Goal: Task Accomplishment & Management: Complete application form

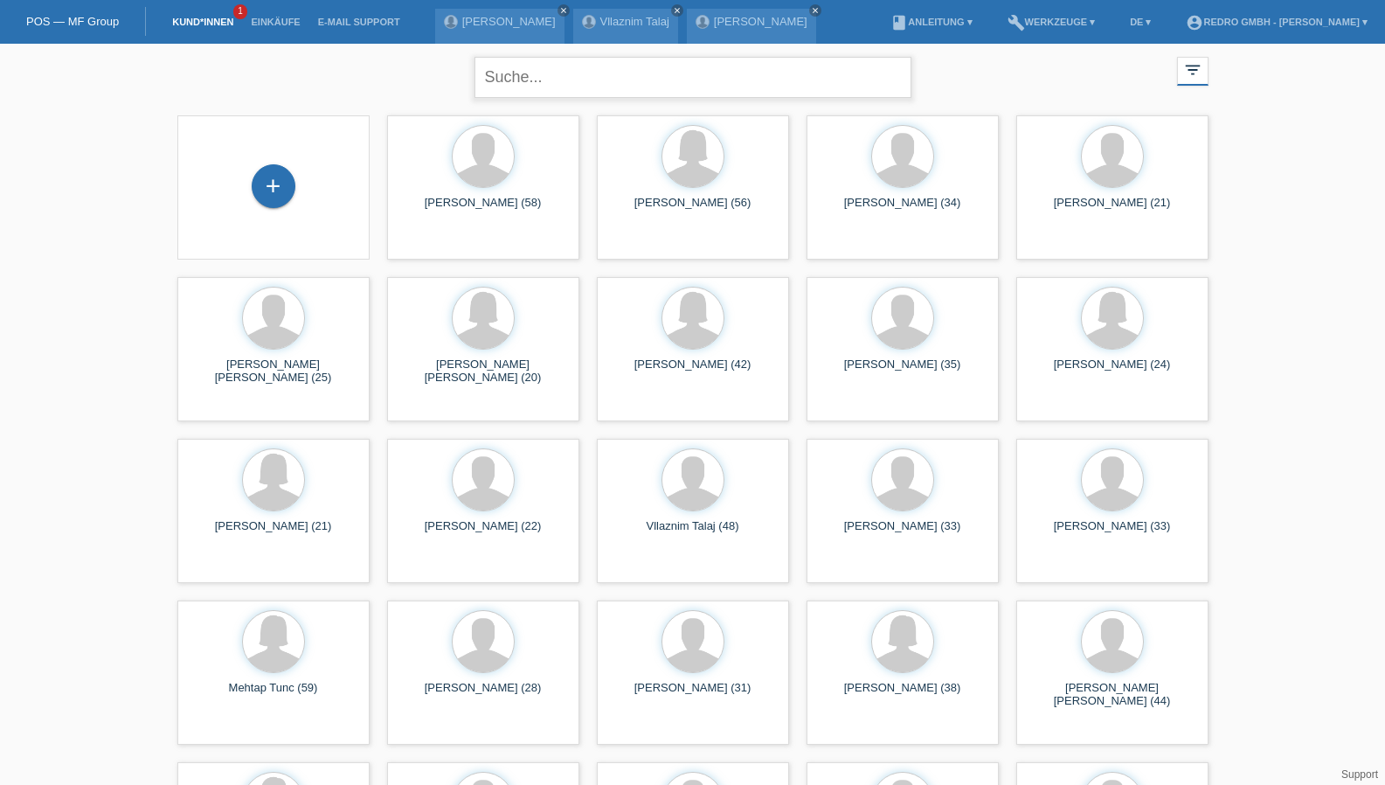
click at [516, 87] on input "text" at bounding box center [693, 77] width 437 height 41
click at [481, 76] on input "boll" at bounding box center [693, 77] width 437 height 41
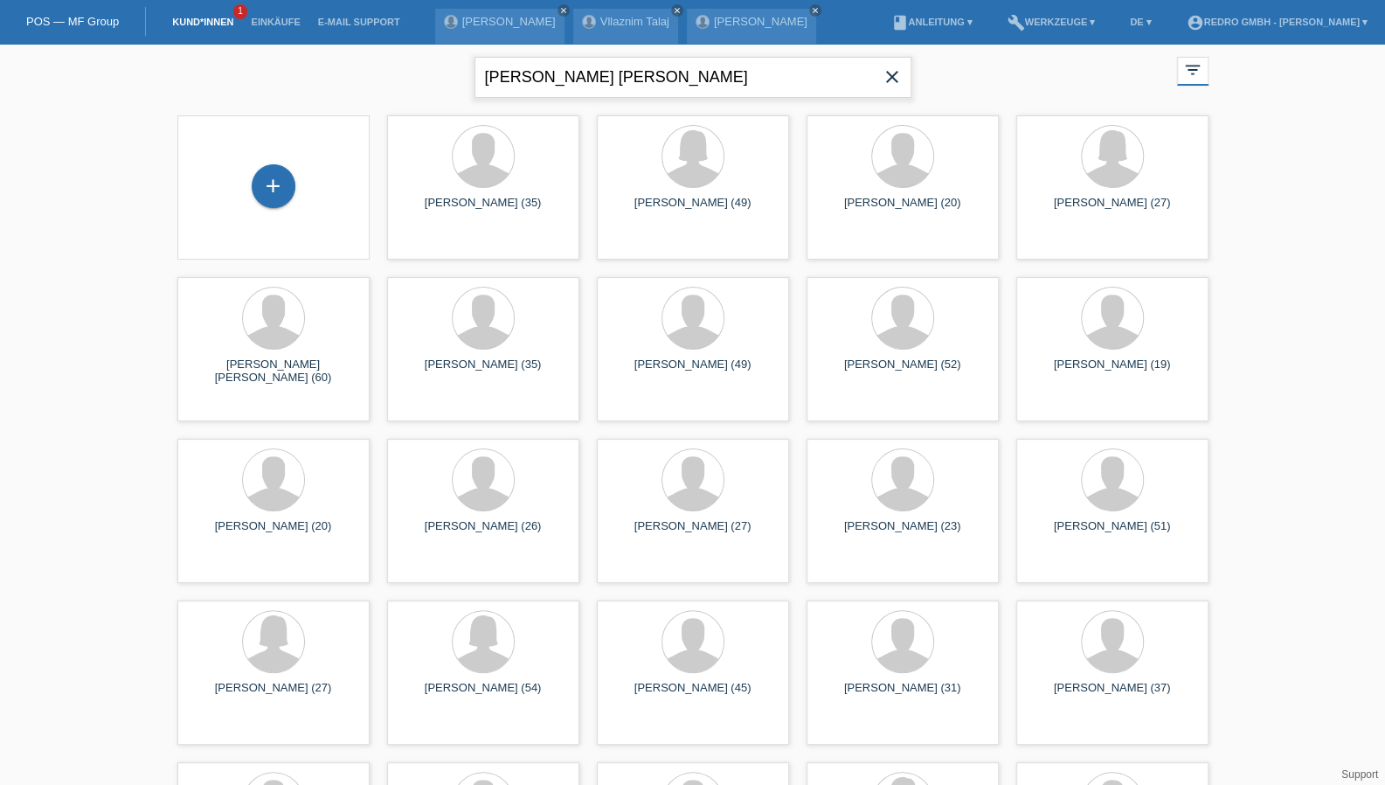
type input "klaus jürgen boll"
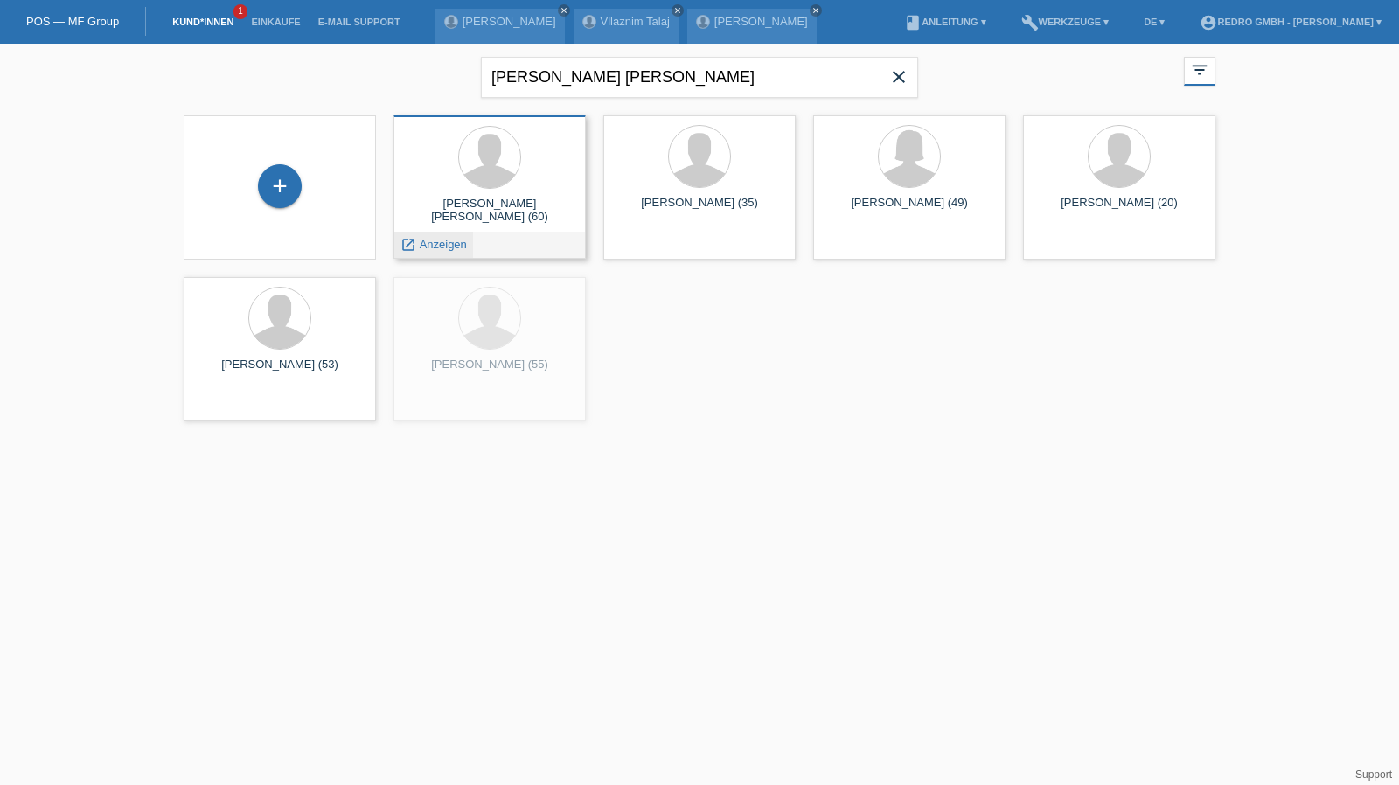
click at [444, 243] on span "Anzeigen" at bounding box center [443, 244] width 47 height 13
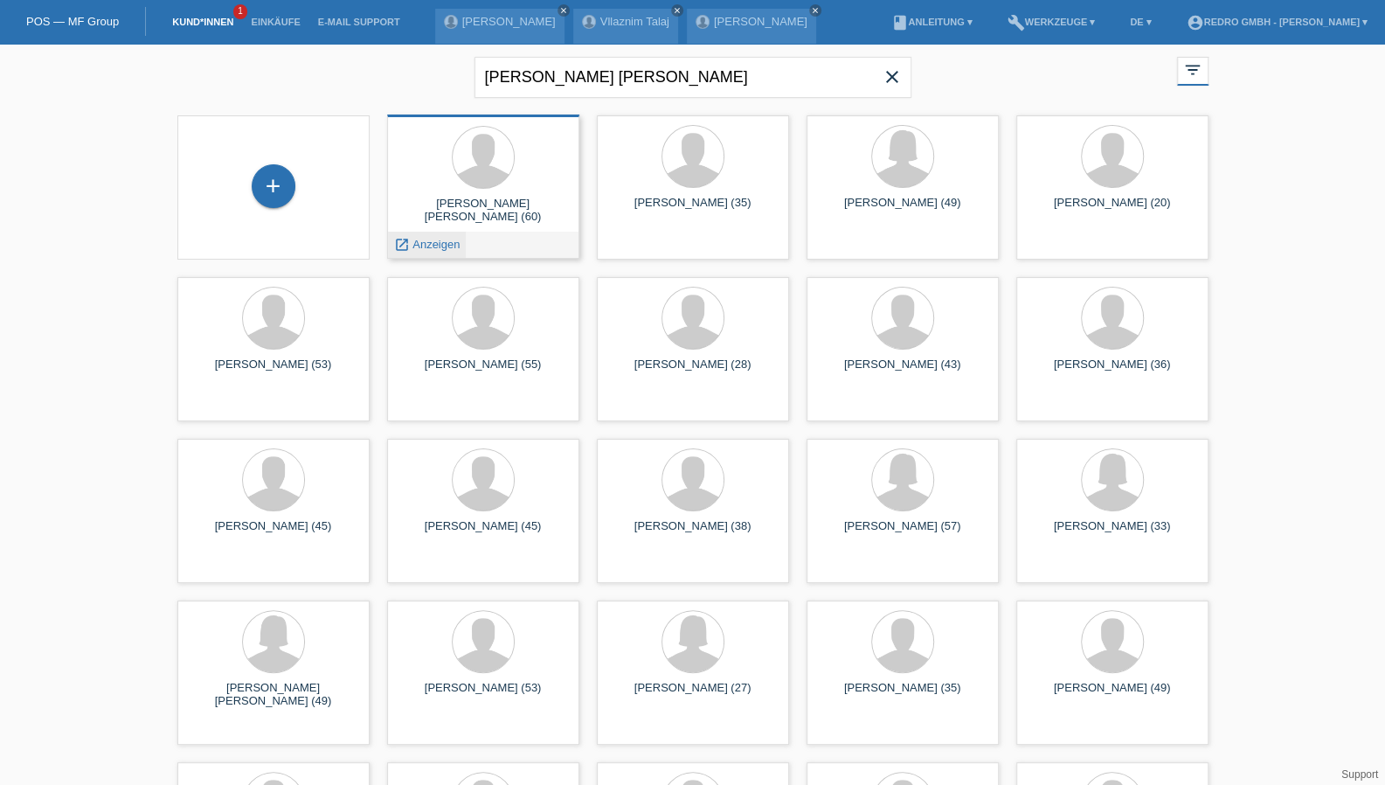
click at [421, 244] on span "Anzeigen" at bounding box center [436, 244] width 47 height 13
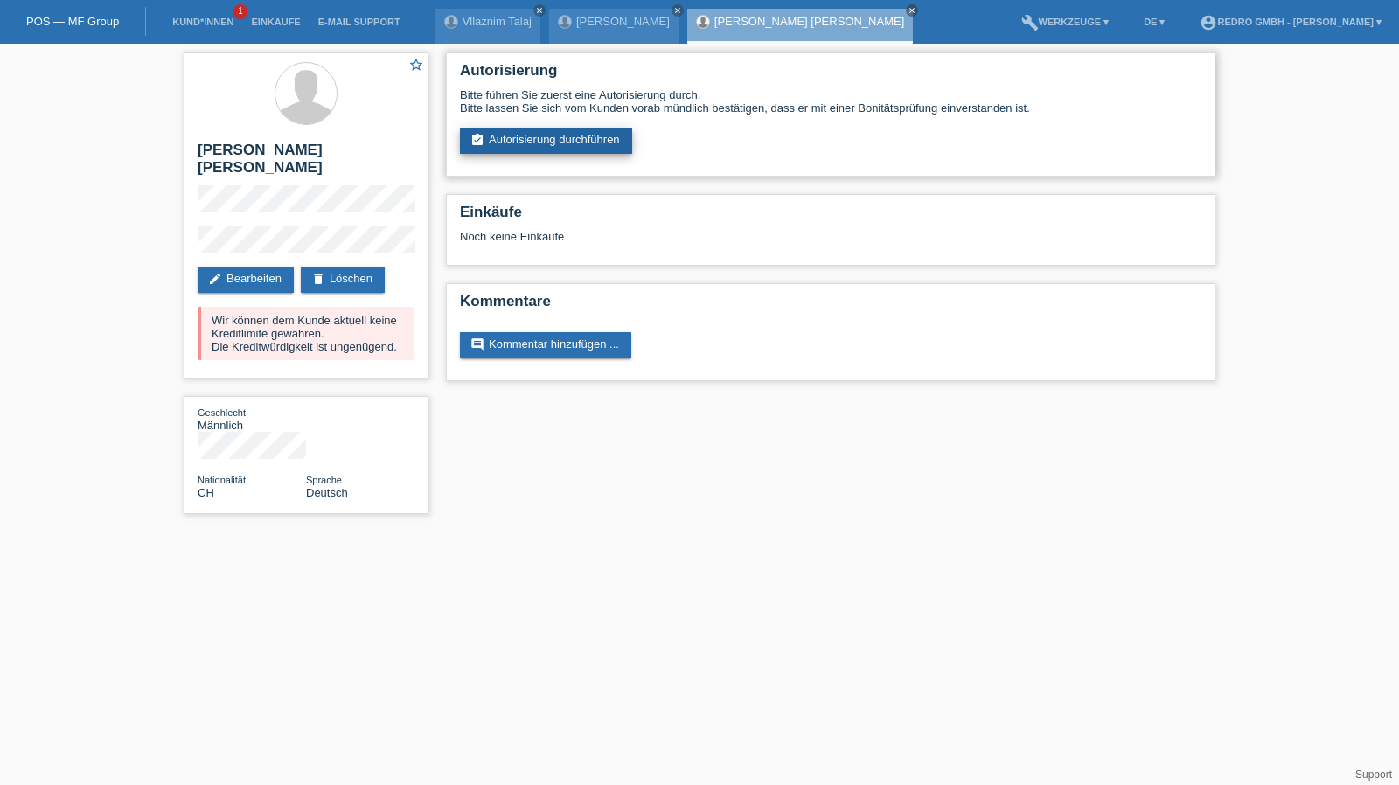
click at [555, 146] on link "assignment_turned_in Autorisierung durchführen" at bounding box center [546, 141] width 172 height 26
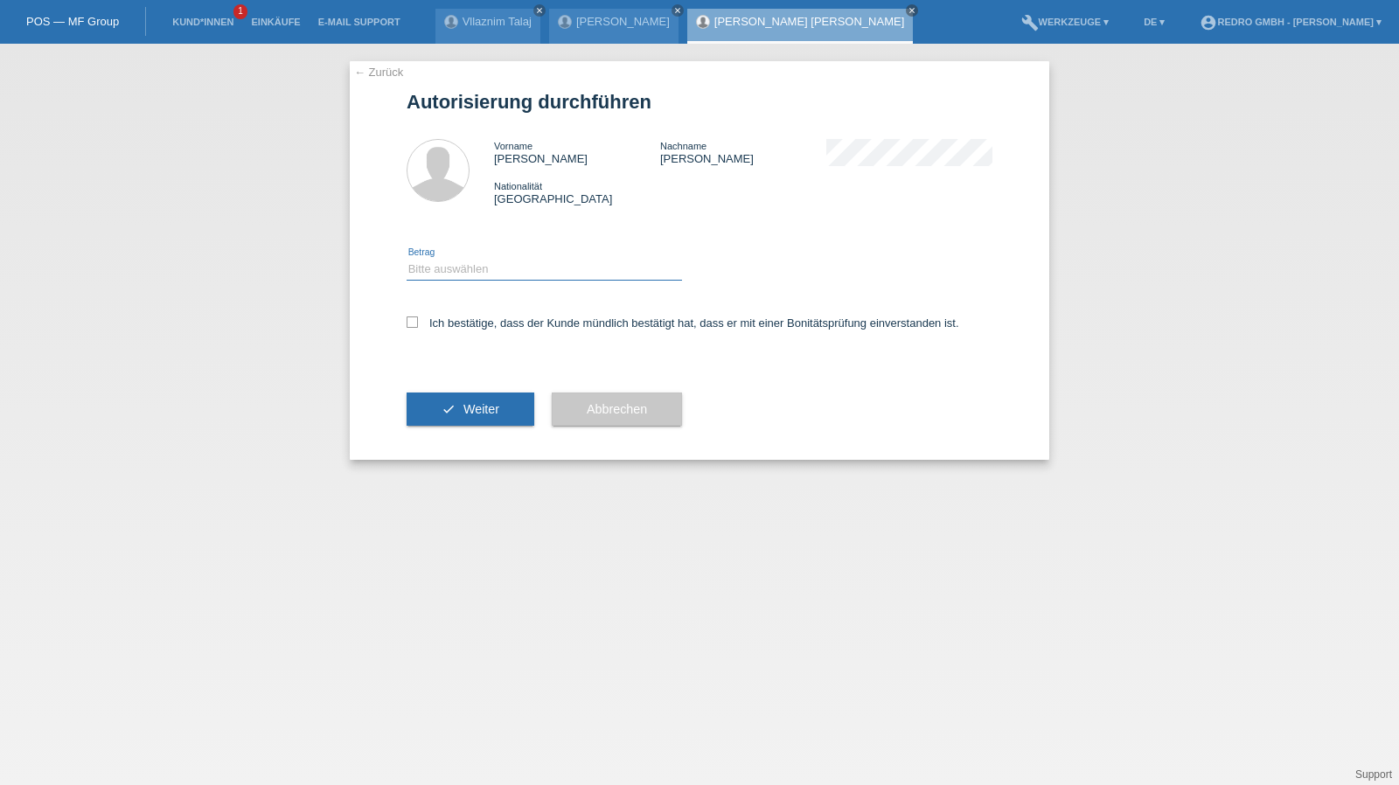
click at [473, 272] on select "Bitte auswählen CHF 1.00 - CHF 499.00 CHF 500.00 - CHF 1'999.00 CHF 2'000.00 - …" at bounding box center [543, 269] width 275 height 21
select select "1"
click at [406, 259] on select "Bitte auswählen CHF 1.00 - CHF 499.00 CHF 500.00 - CHF 1'999.00 CHF 2'000.00 - …" at bounding box center [543, 269] width 275 height 21
click at [460, 320] on label "Ich bestätige, dass der Kunde mündlich bestätigt hat, dass er mit einer Bonität…" at bounding box center [682, 322] width 552 height 13
click at [418, 320] on input "Ich bestätige, dass der Kunde mündlich bestätigt hat, dass er mit einer Bonität…" at bounding box center [411, 321] width 11 height 11
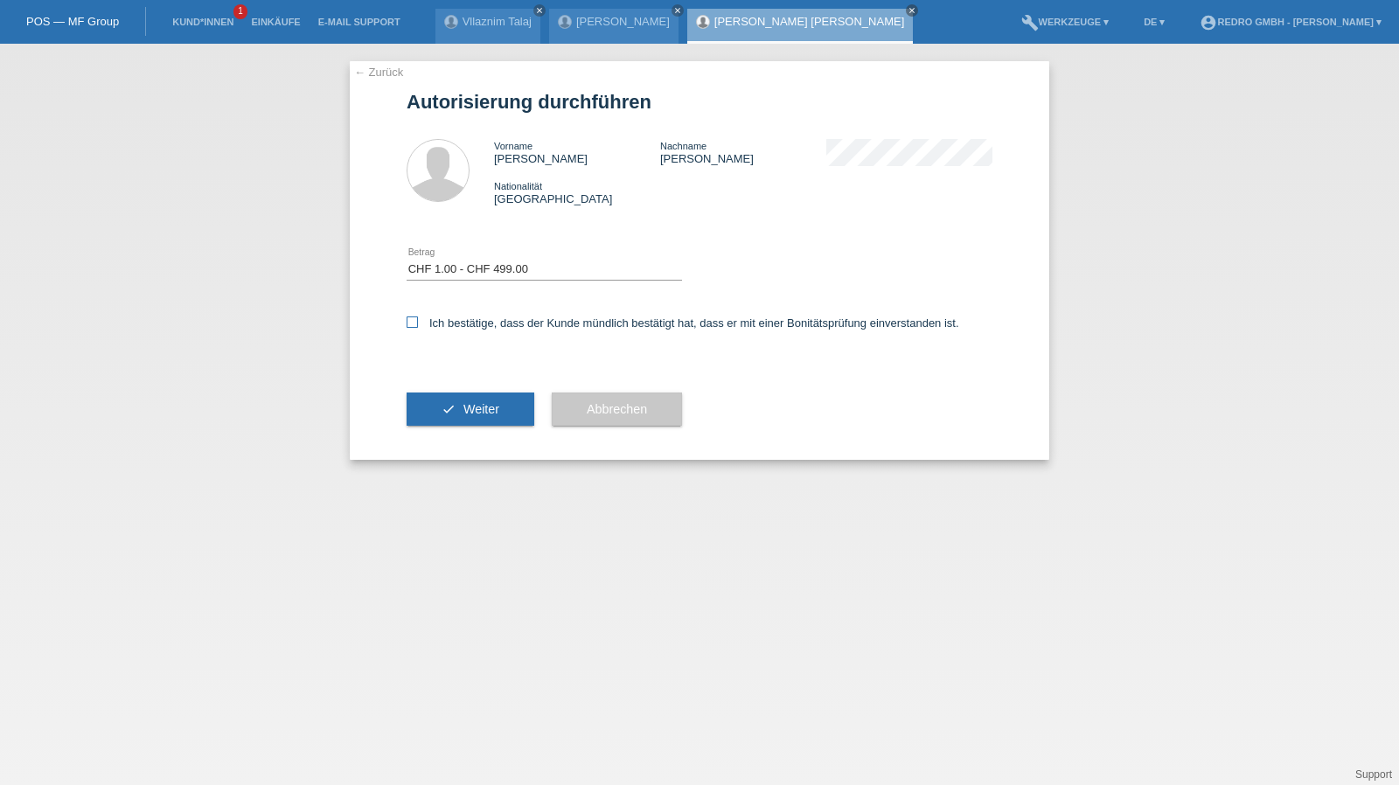
checkbox input "true"
click at [452, 408] on button "check Weiter" at bounding box center [470, 408] width 128 height 33
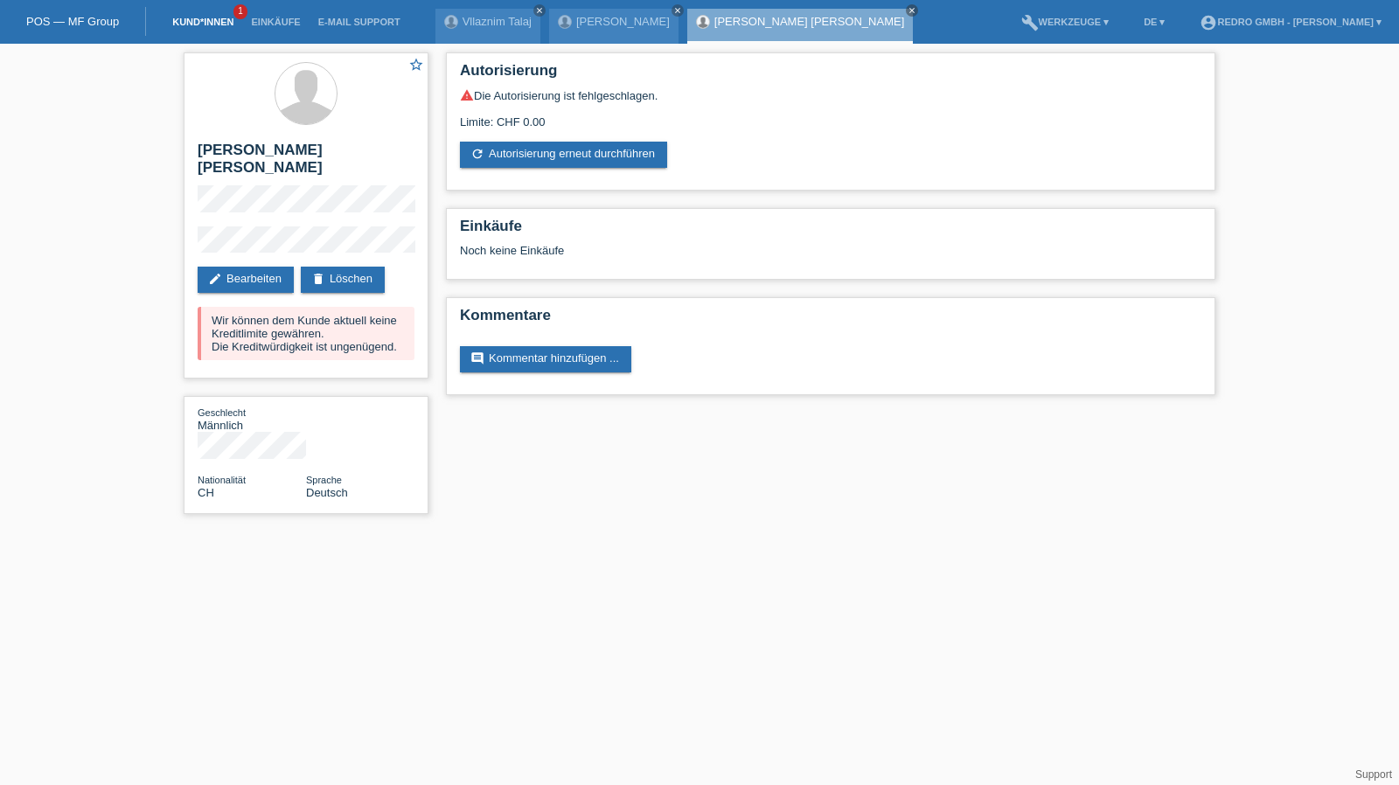
click at [221, 24] on link "Kund*innen" at bounding box center [202, 22] width 79 height 10
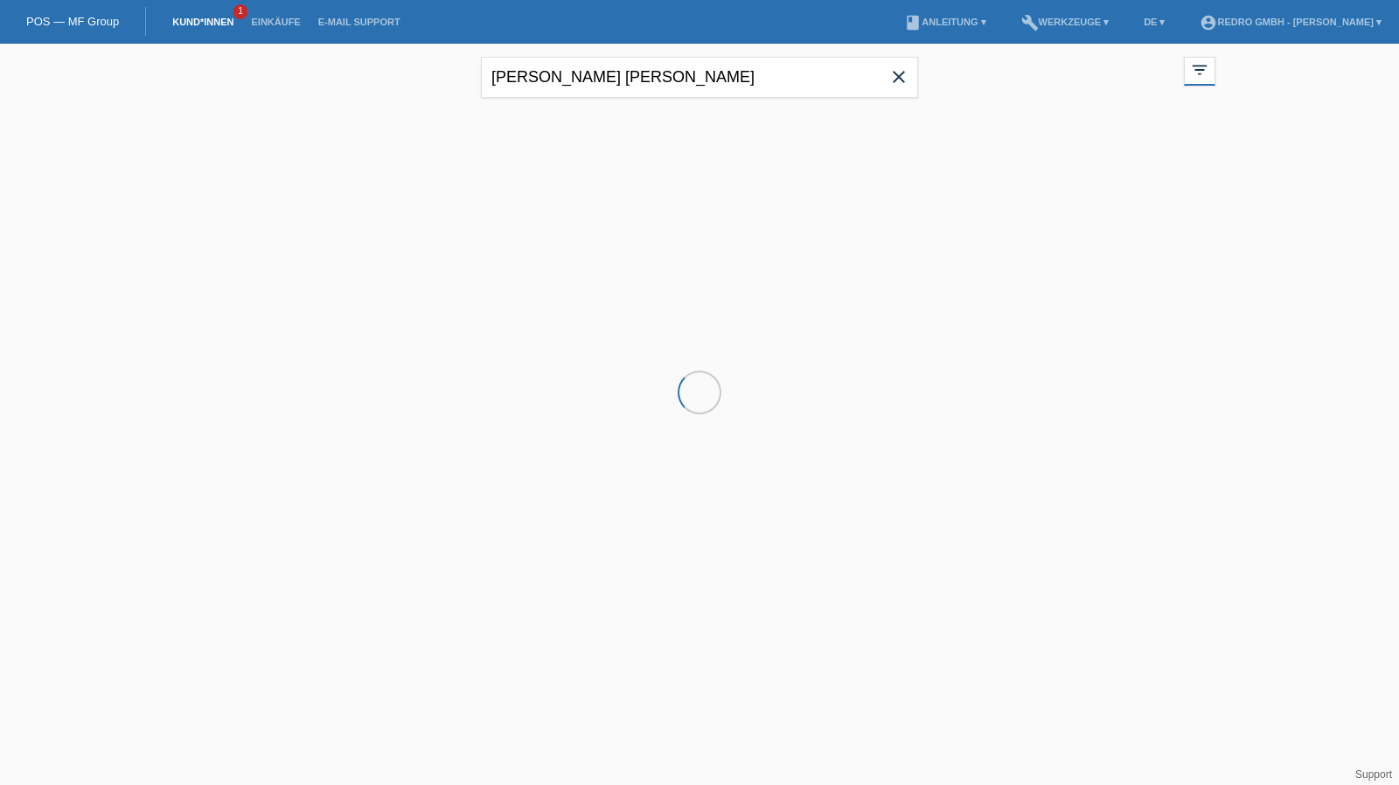
click at [741, 87] on input "klaus jürgen boll" at bounding box center [699, 77] width 437 height 41
drag, startPoint x: 0, startPoint y: 0, endPoint x: 741, endPoint y: 87, distance: 746.3
click at [741, 87] on input "klaus jürgen boll" at bounding box center [699, 77] width 437 height 41
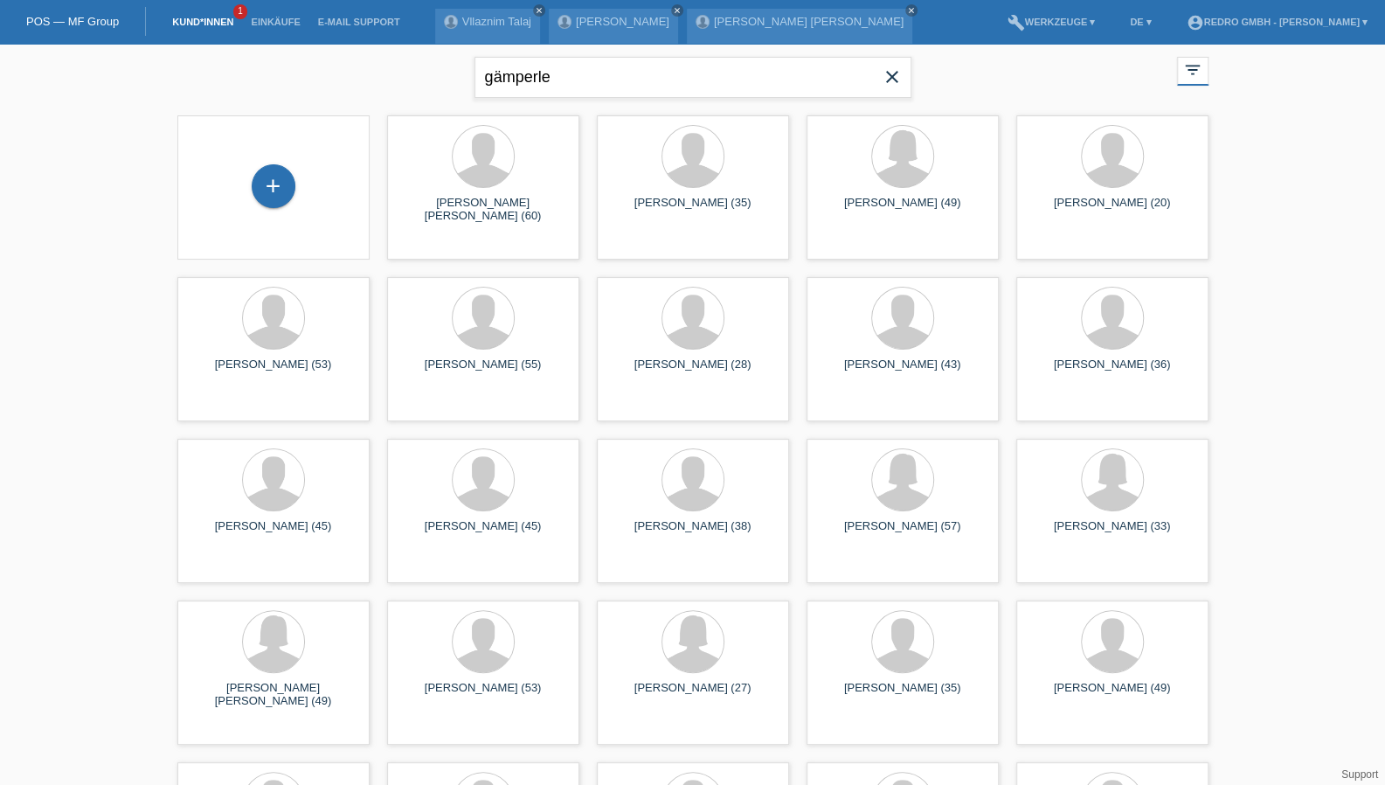
type input "gämperle"
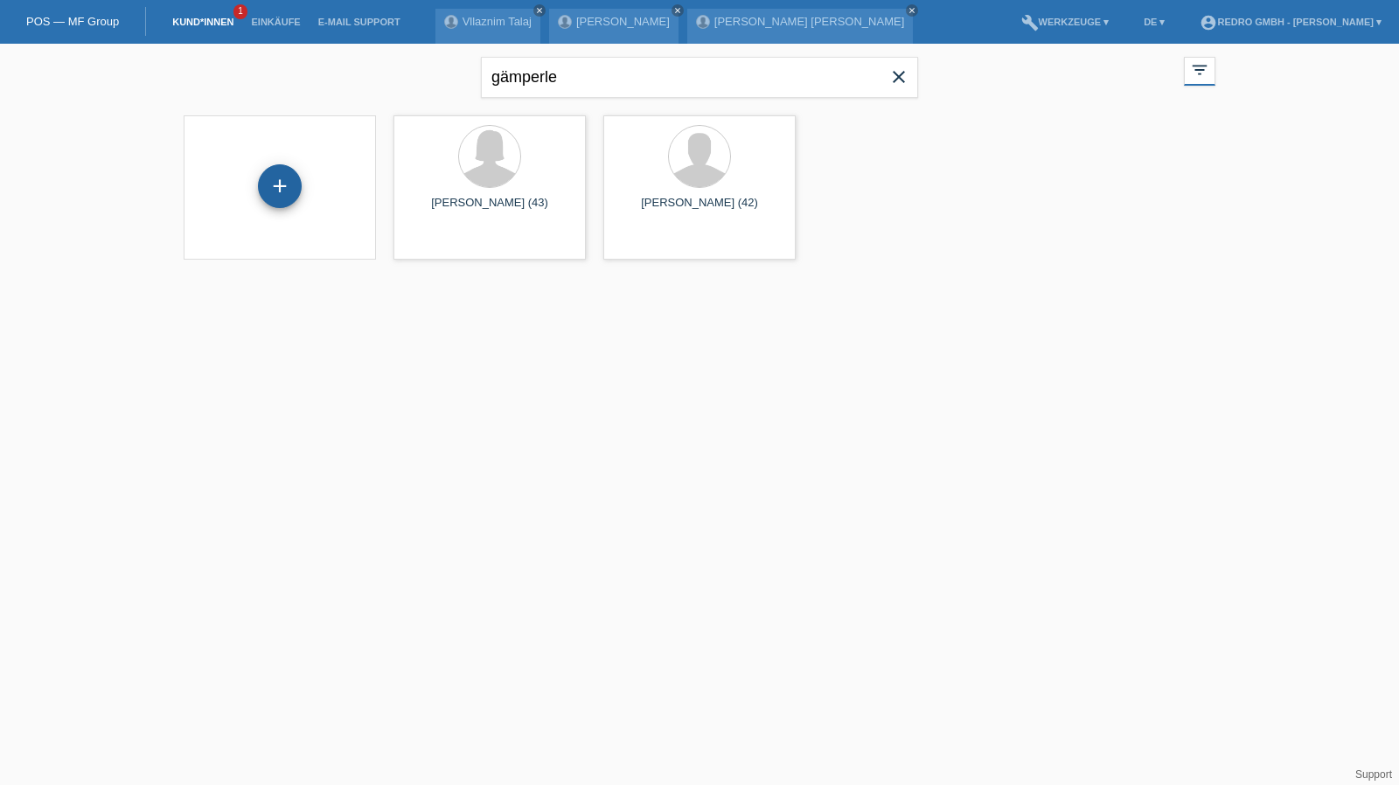
click at [281, 177] on div "+" at bounding box center [280, 186] width 42 height 30
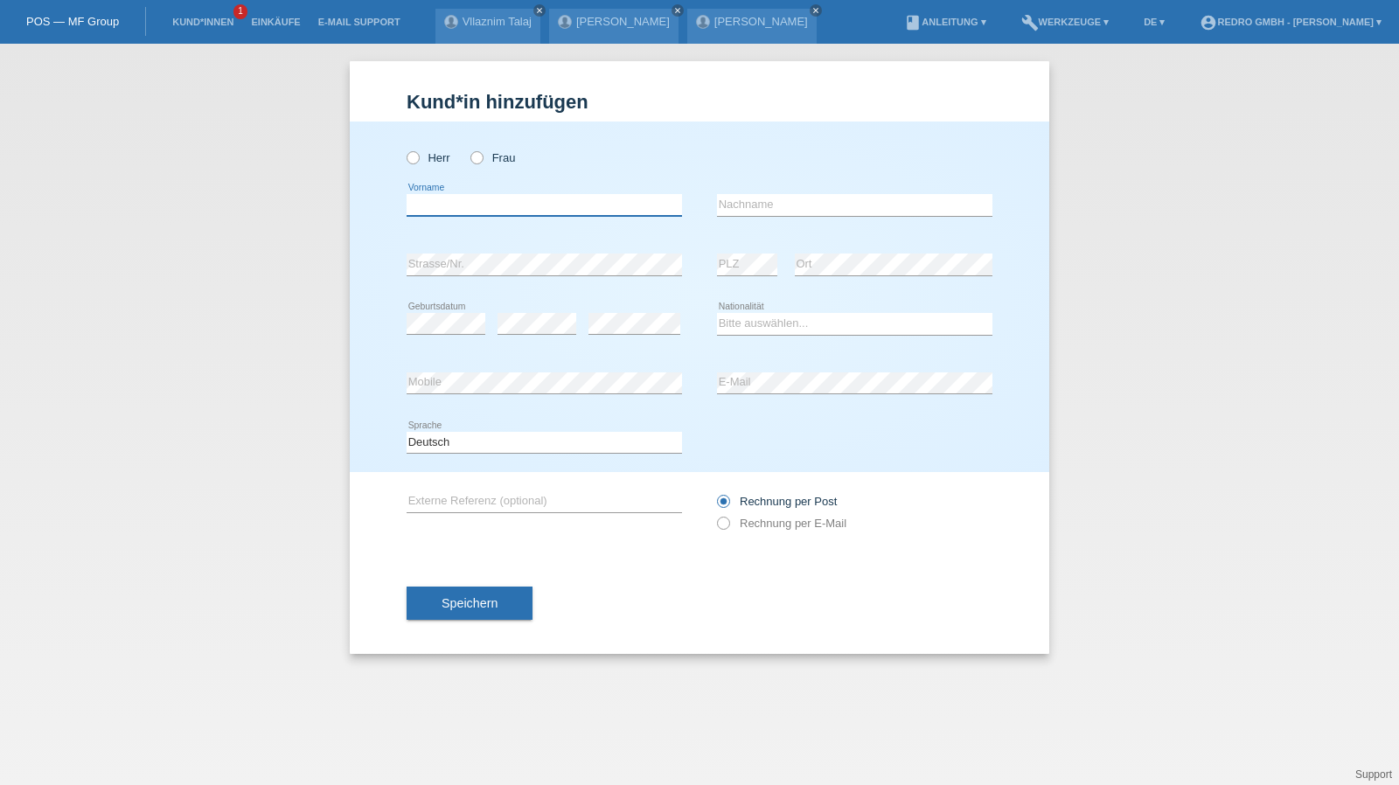
click at [544, 209] on input "text" at bounding box center [543, 205] width 275 height 22
type input "Cecirlan"
click at [844, 209] on input "text" at bounding box center [854, 205] width 275 height 22
paste input "Cecirlan"
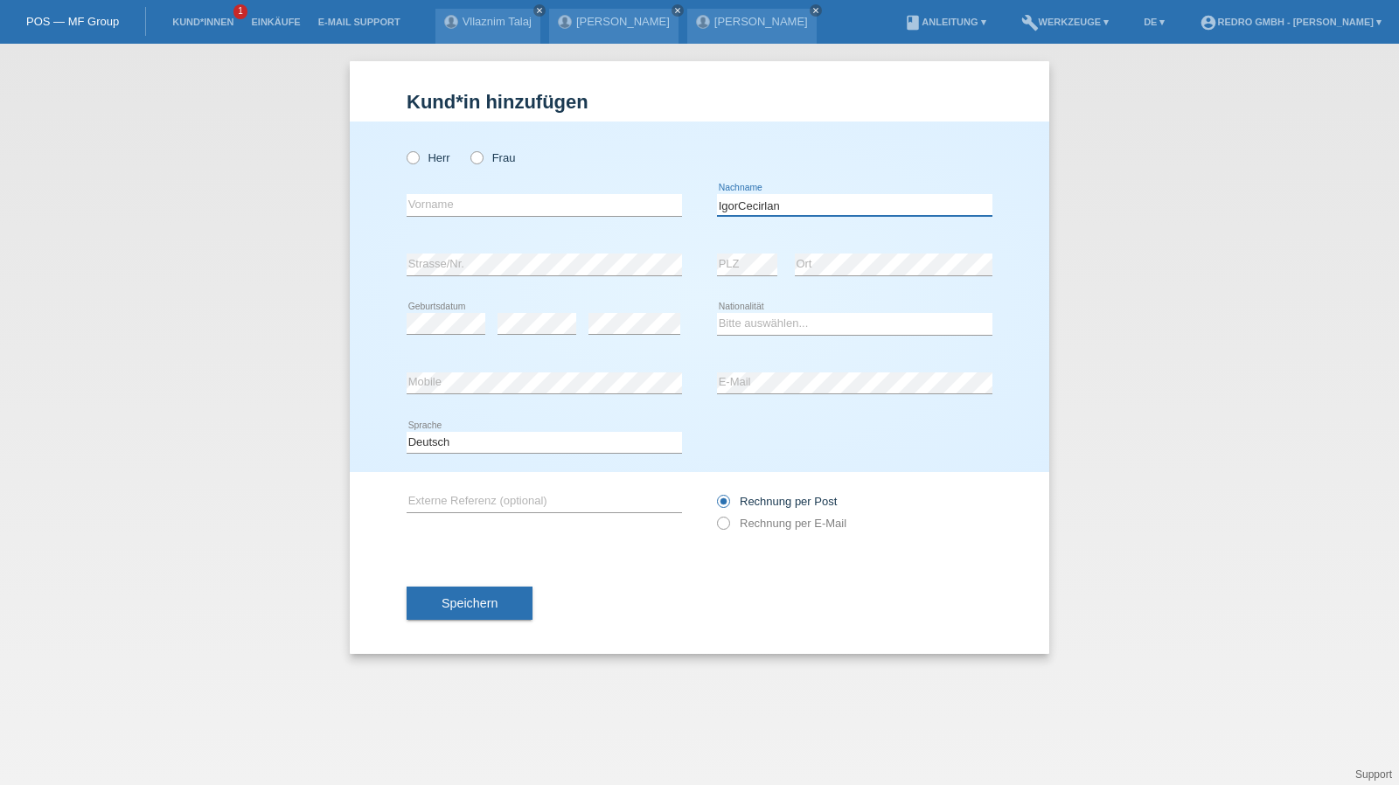
drag, startPoint x: 737, startPoint y: 205, endPoint x: 623, endPoint y: 209, distance: 113.7
click at [623, 209] on div "error Vorname IgorCecirlan error Nachname" at bounding box center [699, 205] width 586 height 59
type input "Cecirlan"
click at [476, 207] on input "text" at bounding box center [543, 205] width 275 height 22
paste input "[PERSON_NAME]"
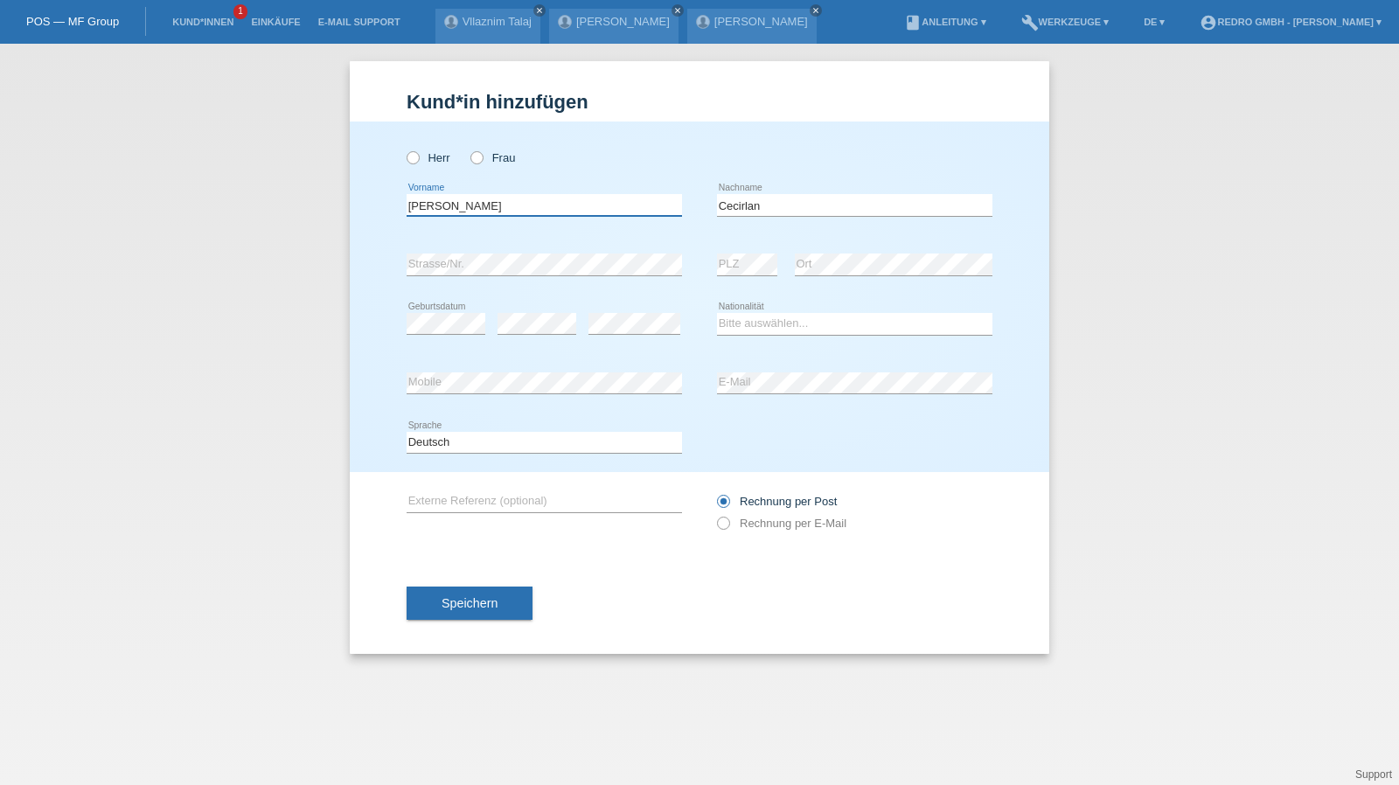
type input "[PERSON_NAME]"
select select "RO"
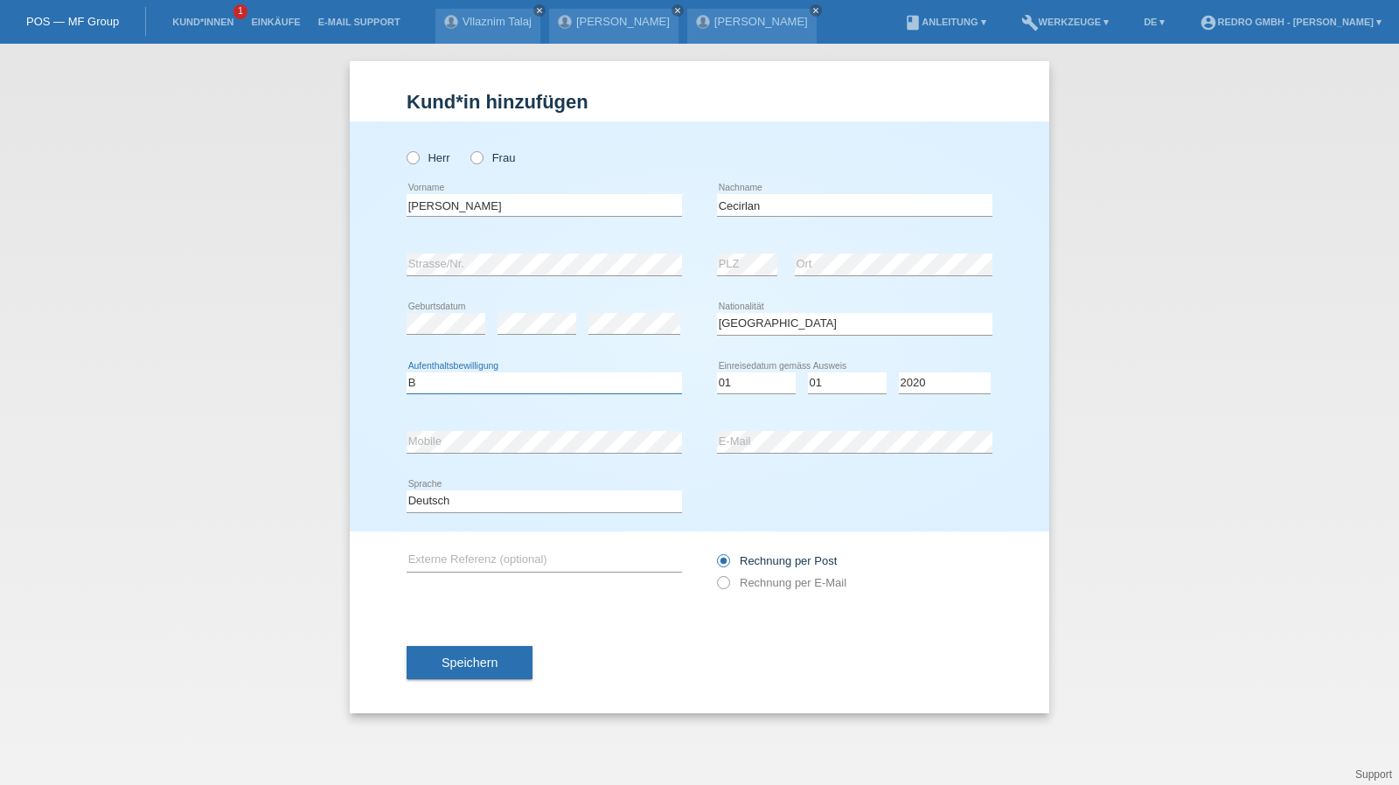
select select "B"
select select "01"
click at [469, 662] on span "Speichern" at bounding box center [469, 663] width 56 height 14
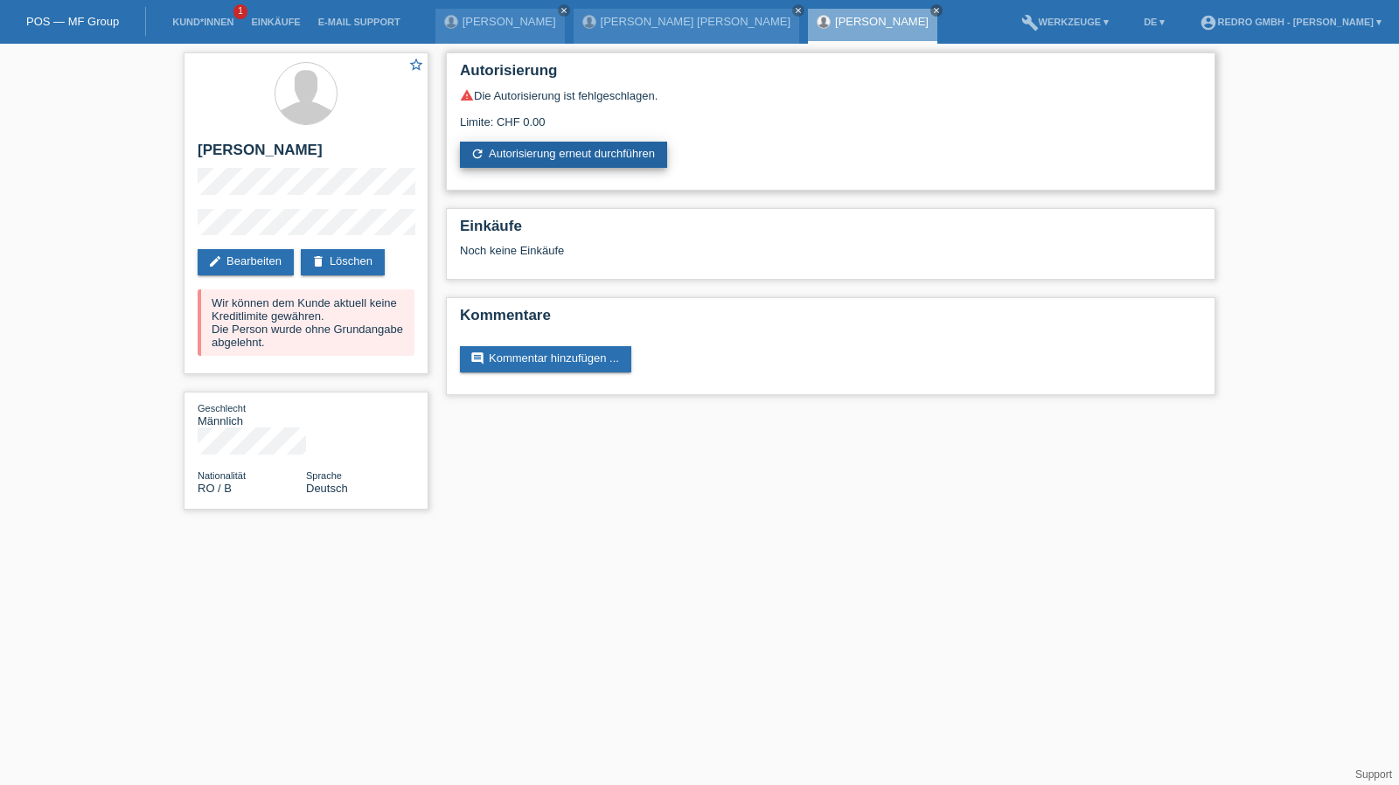
click at [517, 151] on link "refresh Autorisierung erneut durchführen" at bounding box center [563, 155] width 207 height 26
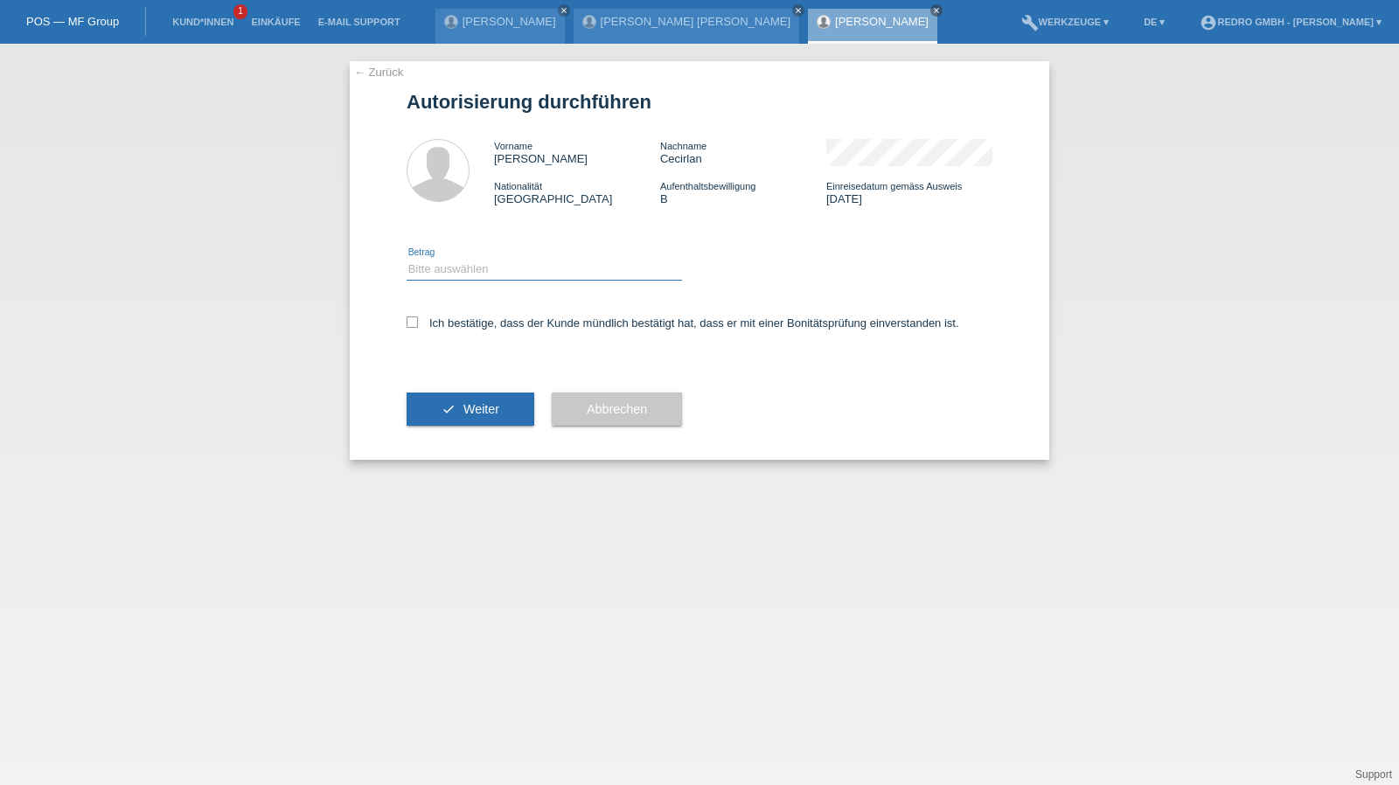
drag, startPoint x: 517, startPoint y: 268, endPoint x: 514, endPoint y: 279, distance: 11.1
click at [517, 268] on select "Bitte auswählen CHF 1.00 - CHF 499.00 CHF 500.00 - CHF 1'999.00 CHF 2'000.00 - …" at bounding box center [543, 269] width 275 height 21
select select "1"
click at [406, 259] on select "Bitte auswählen CHF 1.00 - CHF 499.00 CHF 500.00 - CHF 1'999.00 CHF 2'000.00 - …" at bounding box center [543, 269] width 275 height 21
click at [474, 324] on label "Ich bestätige, dass der Kunde mündlich bestätigt hat, dass er mit einer Bonität…" at bounding box center [682, 322] width 552 height 13
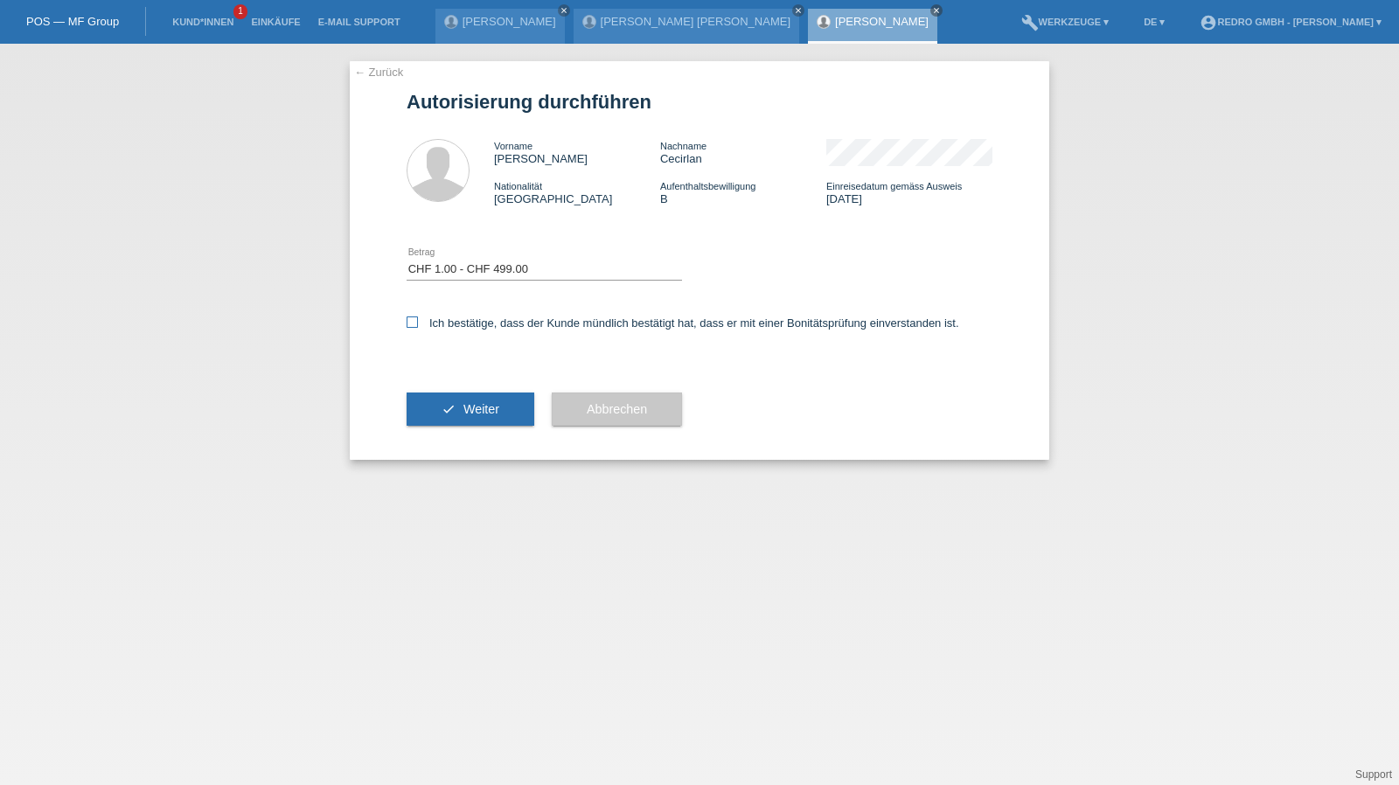
click at [418, 324] on input "Ich bestätige, dass der Kunde mündlich bestätigt hat, dass er mit einer Bonität…" at bounding box center [411, 321] width 11 height 11
checkbox input "true"
click at [463, 395] on button "check Weiter" at bounding box center [470, 408] width 128 height 33
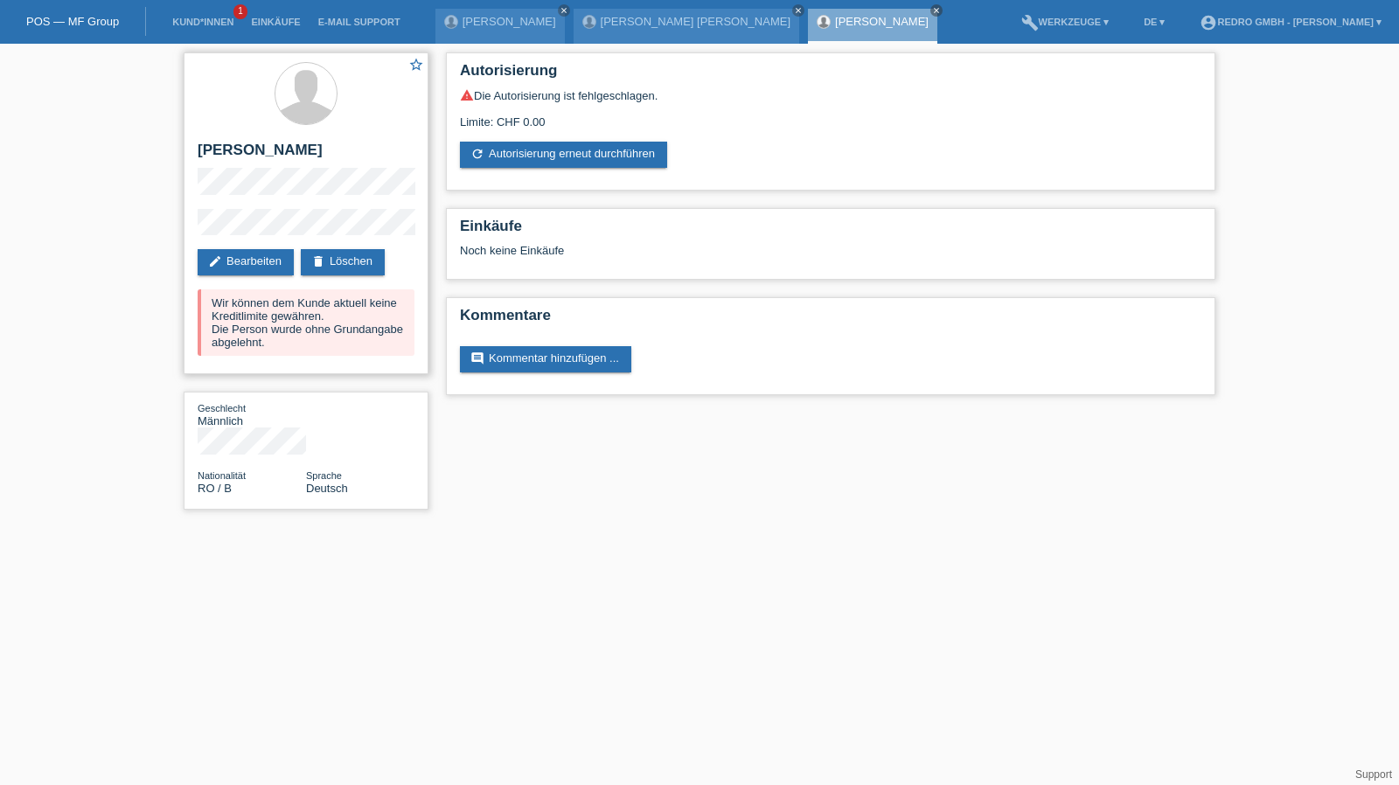
click at [257, 158] on h2 "[PERSON_NAME]" at bounding box center [306, 155] width 217 height 26
copy div "[PERSON_NAME]"
